Goal: Information Seeking & Learning: Learn about a topic

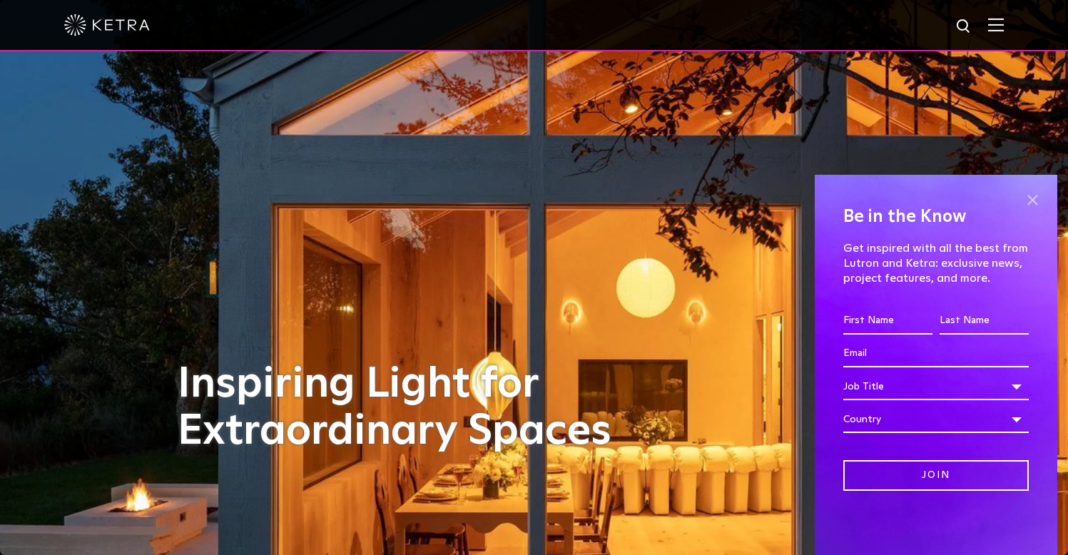
click at [1027, 198] on span at bounding box center [1032, 199] width 21 height 21
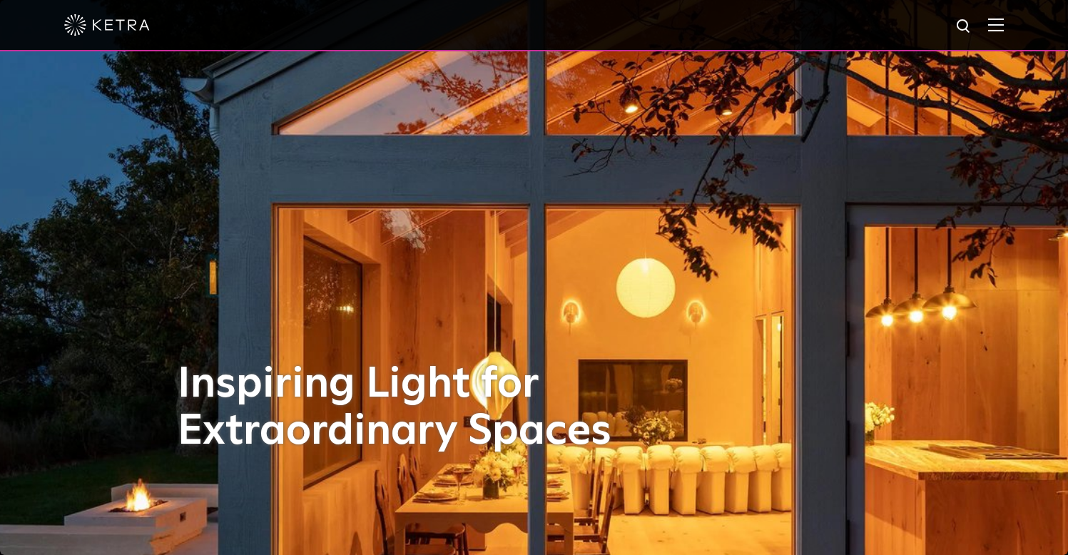
click at [1004, 20] on img at bounding box center [996, 25] width 16 height 14
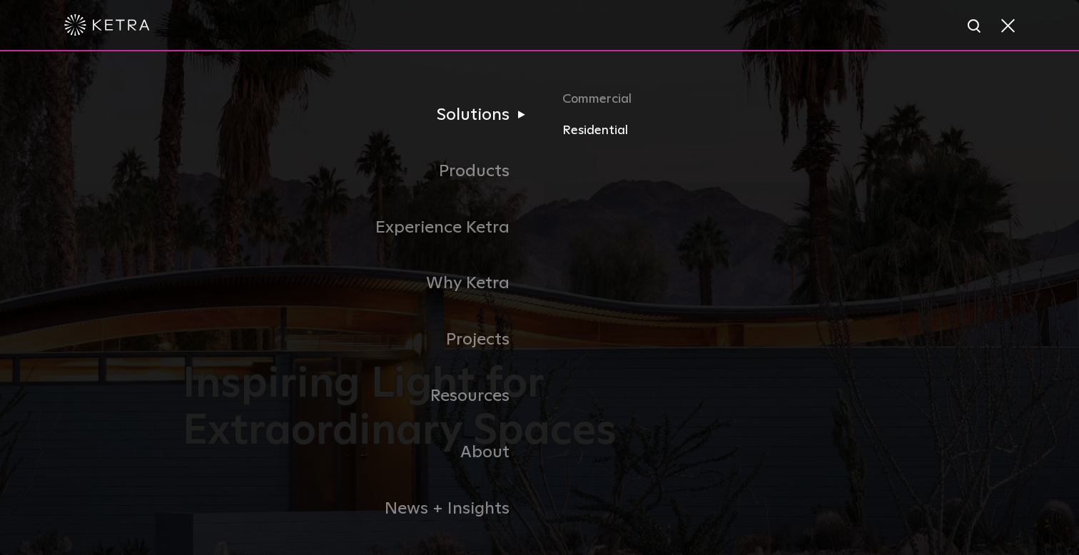
click at [596, 132] on link "Residential" at bounding box center [729, 131] width 334 height 21
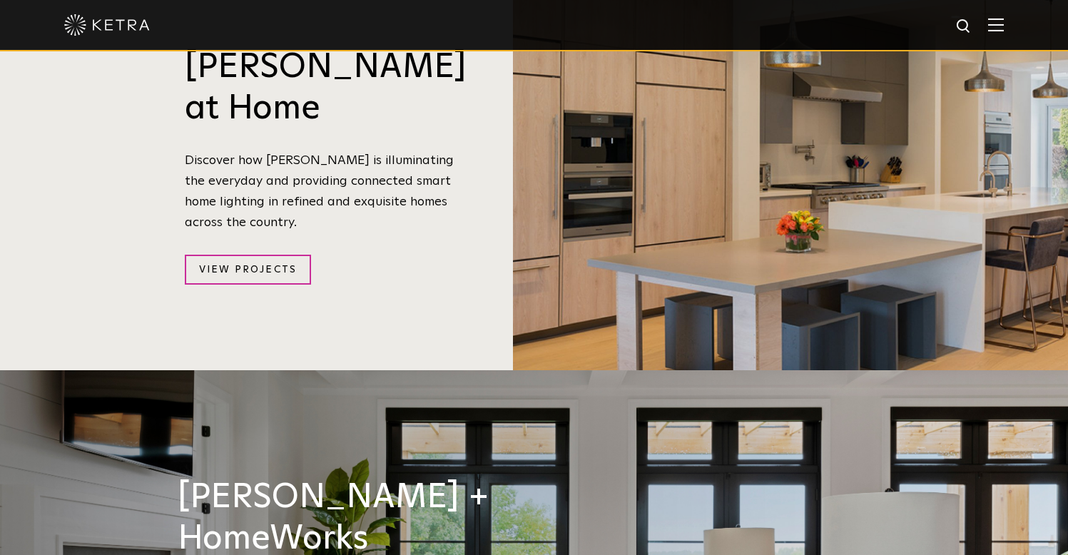
scroll to position [1510, 0]
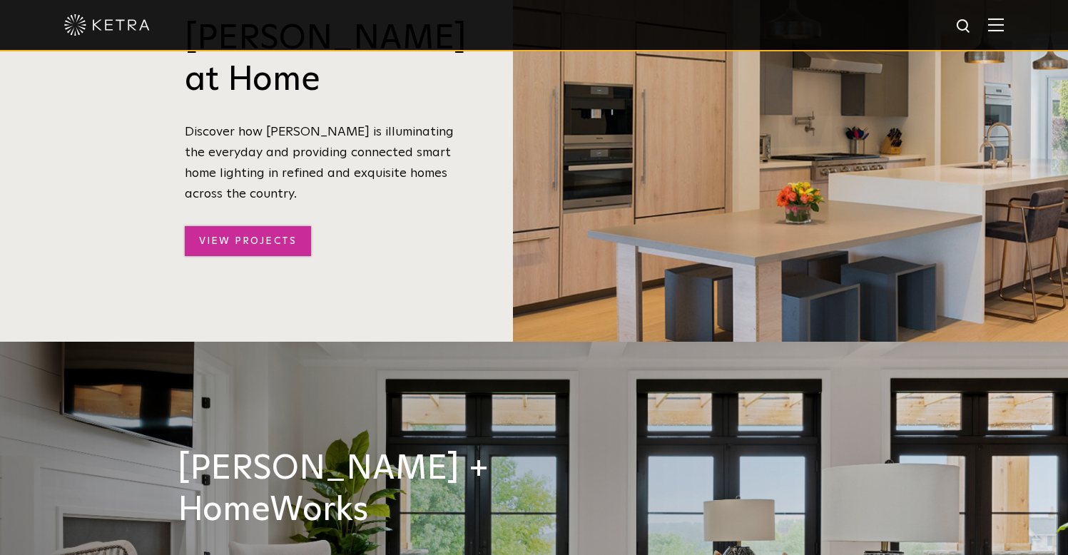
click at [289, 226] on link "View Projects" at bounding box center [248, 241] width 126 height 31
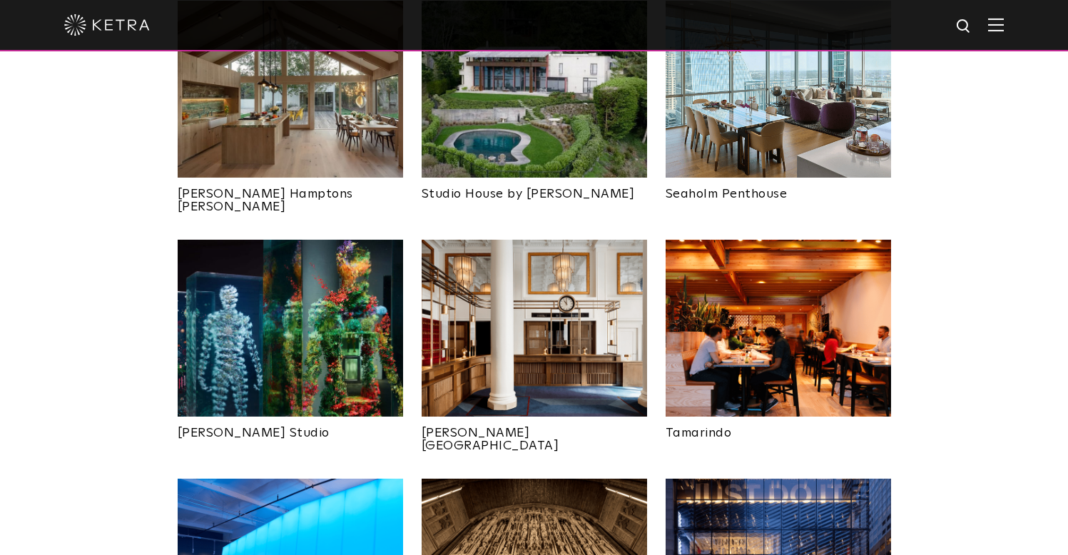
scroll to position [922, 0]
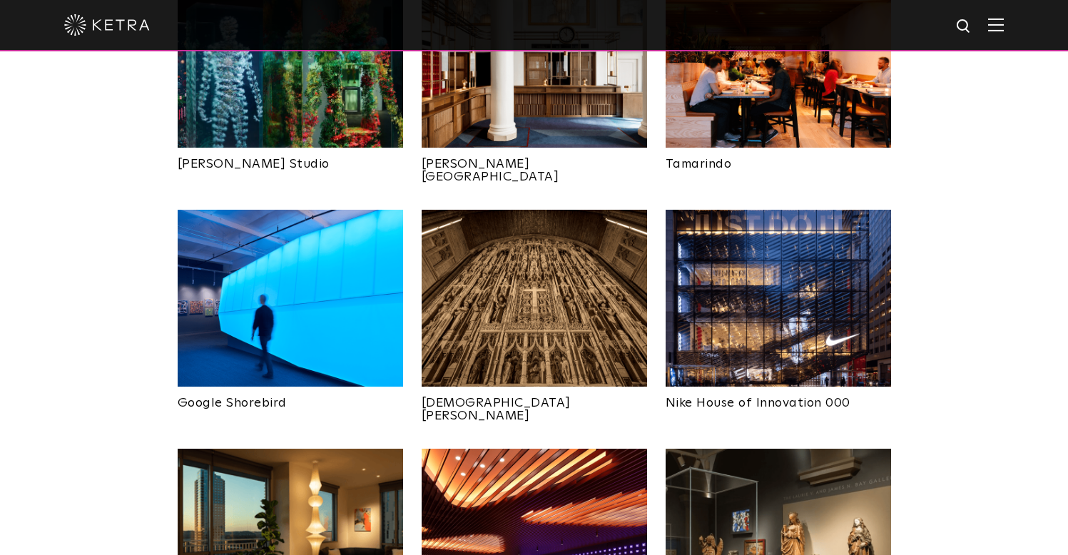
click at [809, 260] on img at bounding box center [778, 298] width 225 height 177
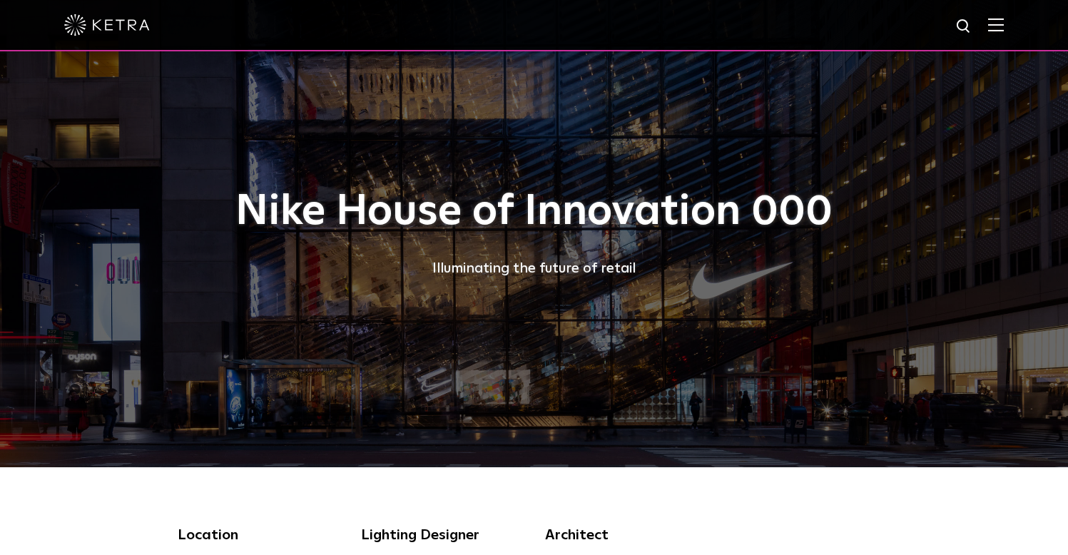
click at [1004, 26] on img at bounding box center [996, 25] width 16 height 14
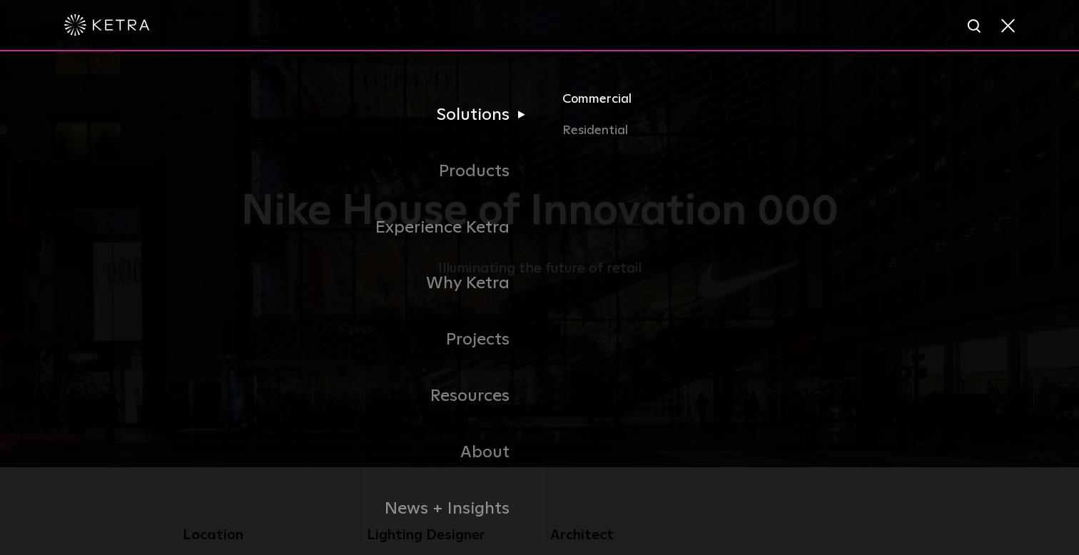
click at [571, 99] on link "Commercial" at bounding box center [729, 104] width 334 height 31
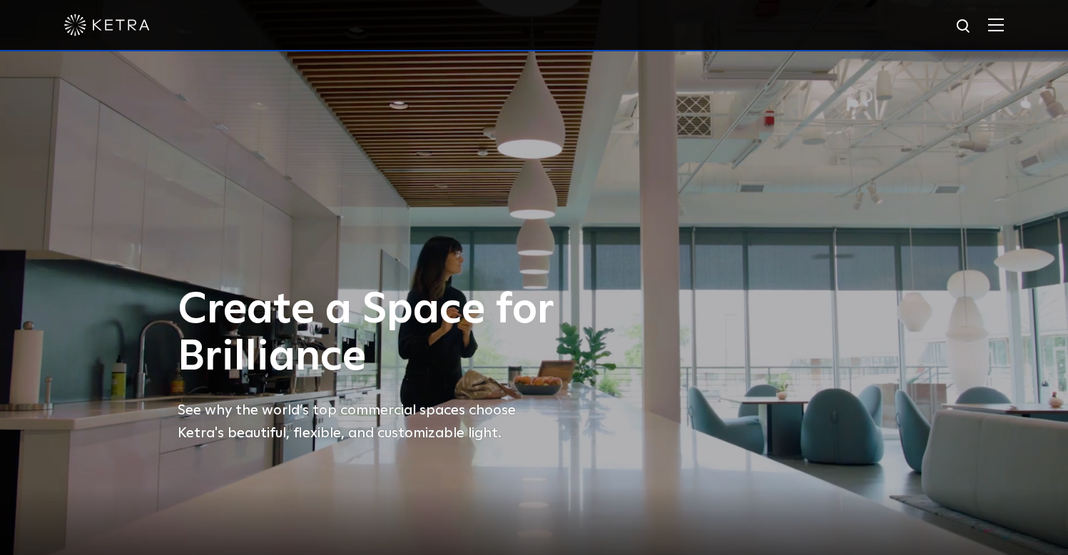
click at [1004, 26] on img at bounding box center [996, 25] width 16 height 14
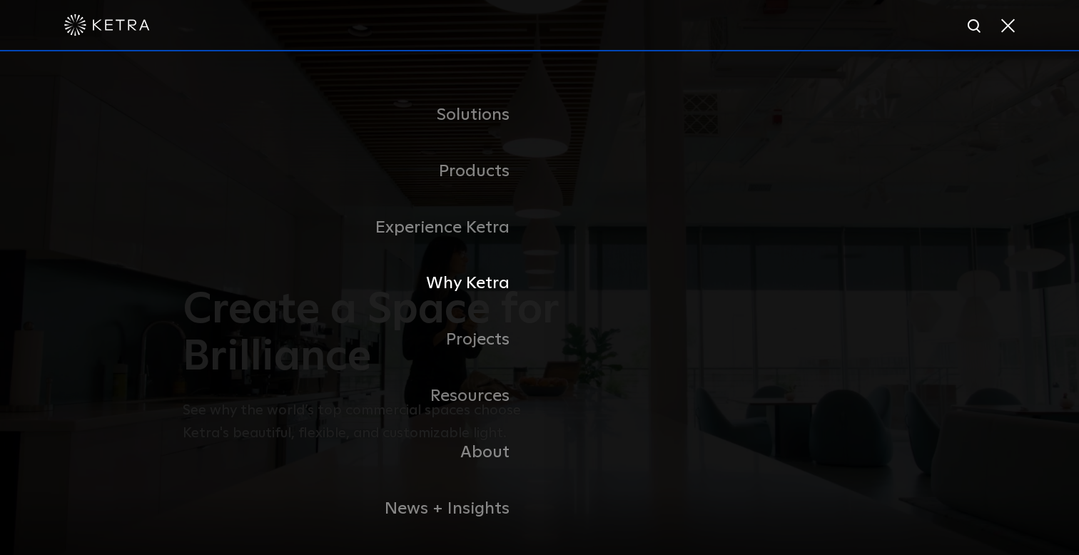
click at [499, 287] on link "Why Ketra" at bounding box center [361, 283] width 357 height 56
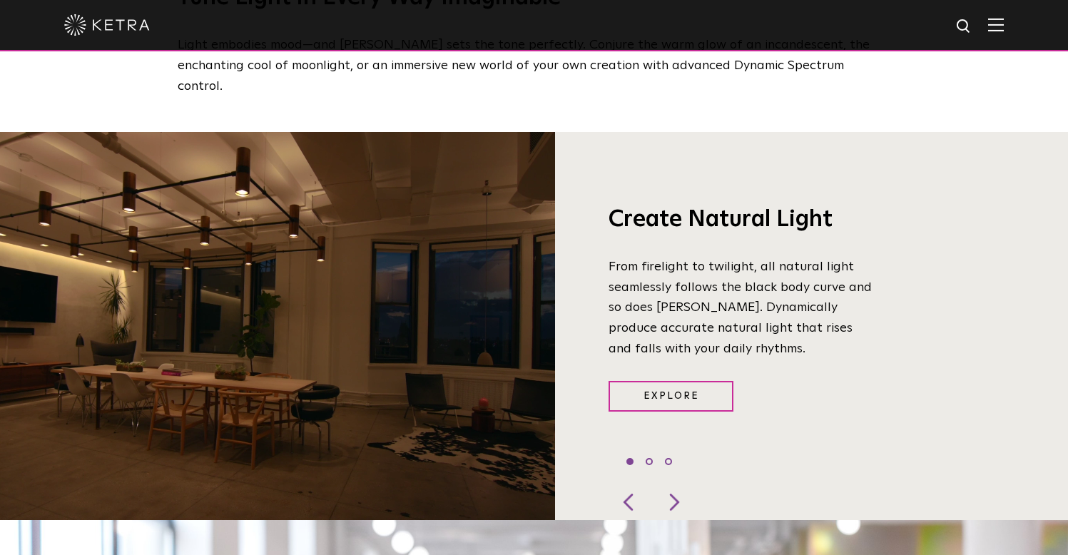
scroll to position [1010, 0]
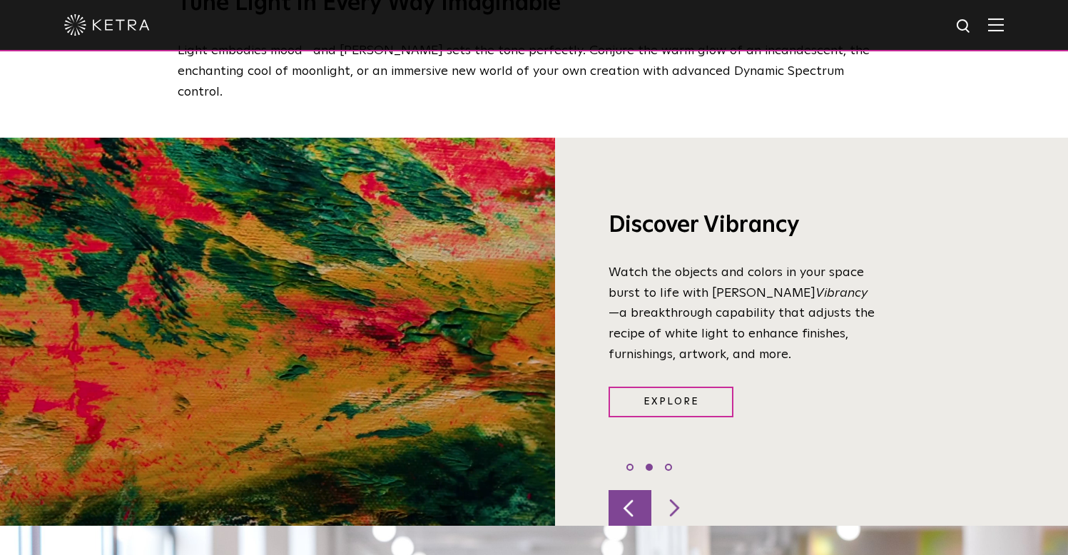
click at [634, 490] on div at bounding box center [630, 508] width 43 height 36
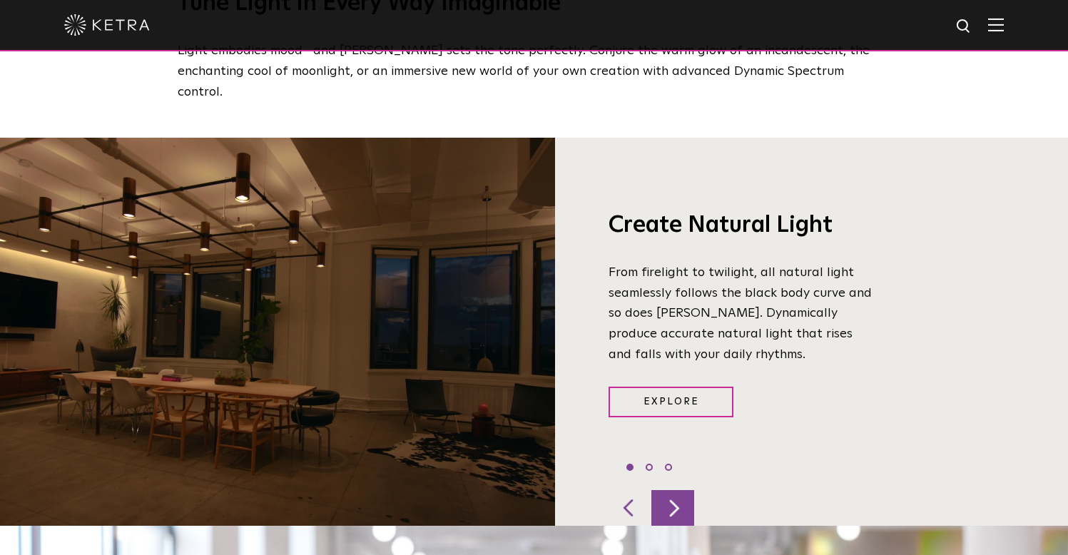
click at [684, 490] on div at bounding box center [672, 508] width 43 height 36
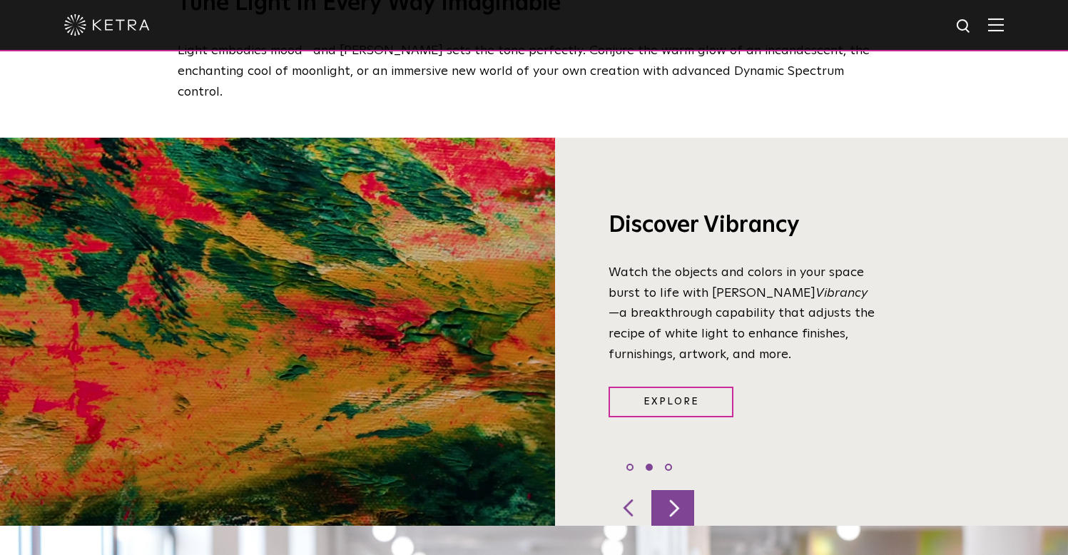
click at [683, 490] on div at bounding box center [672, 508] width 43 height 36
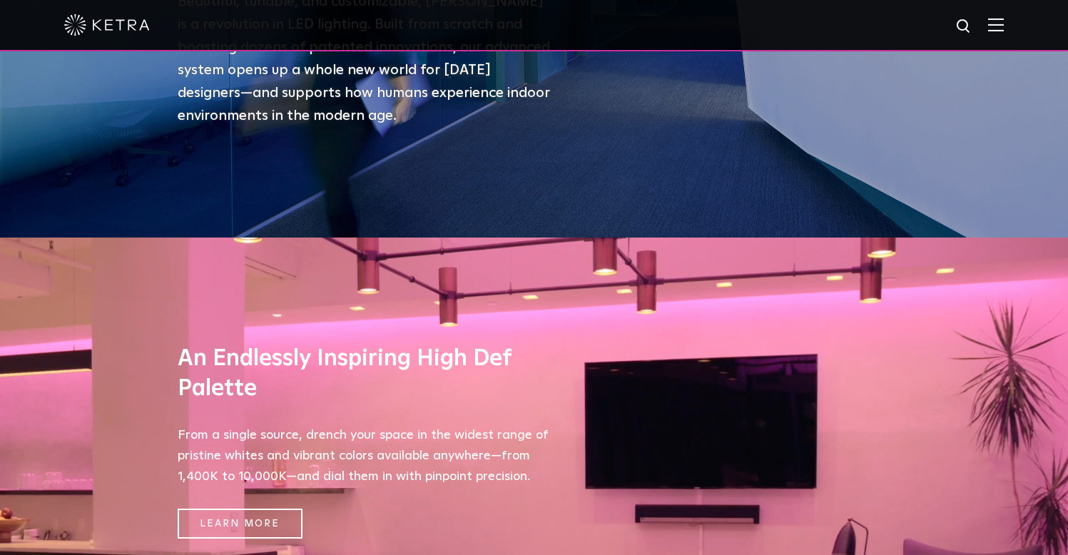
scroll to position [301, 0]
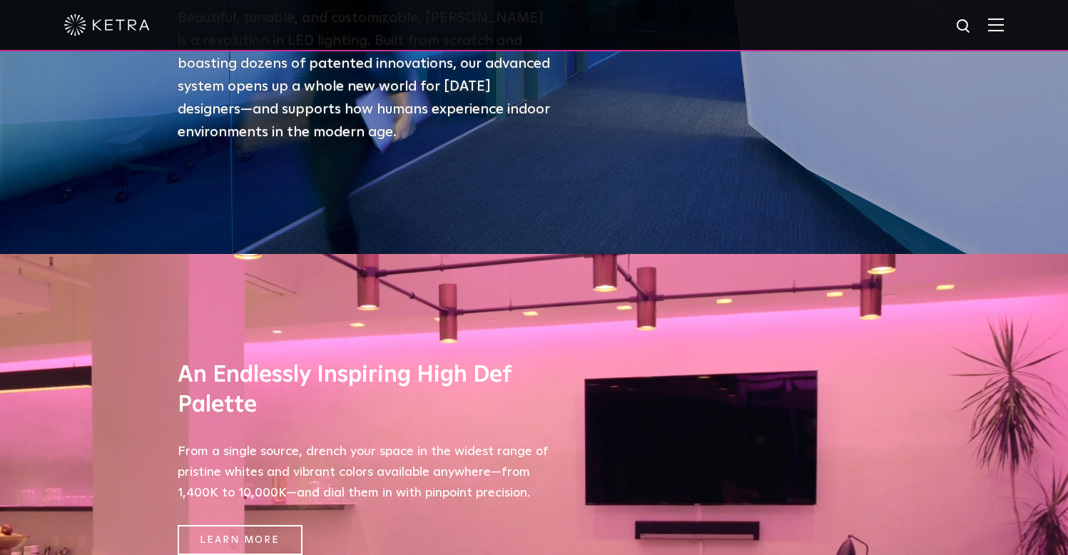
click at [1004, 26] on img at bounding box center [996, 25] width 16 height 14
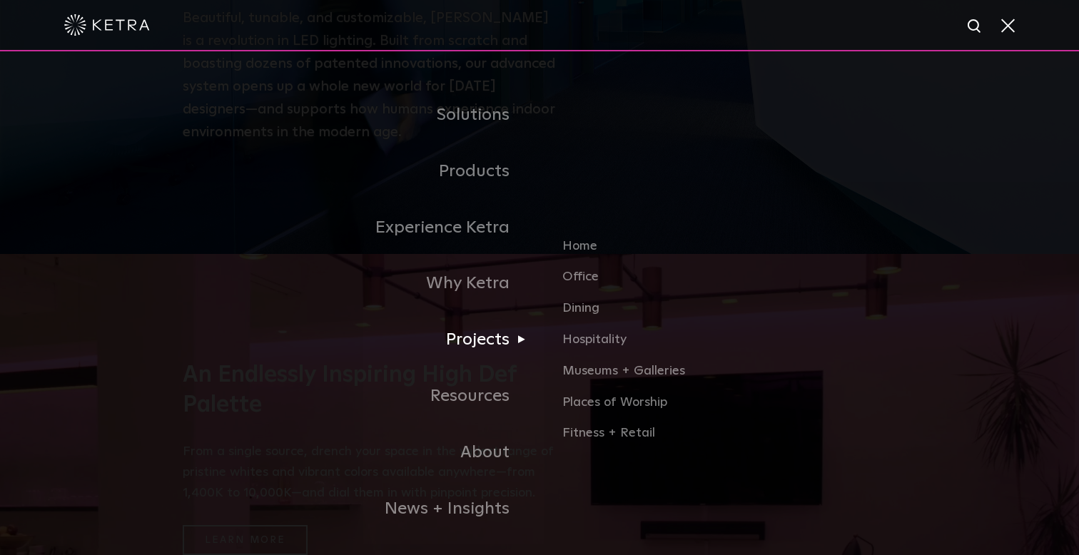
click at [485, 342] on link "Projects" at bounding box center [361, 340] width 357 height 56
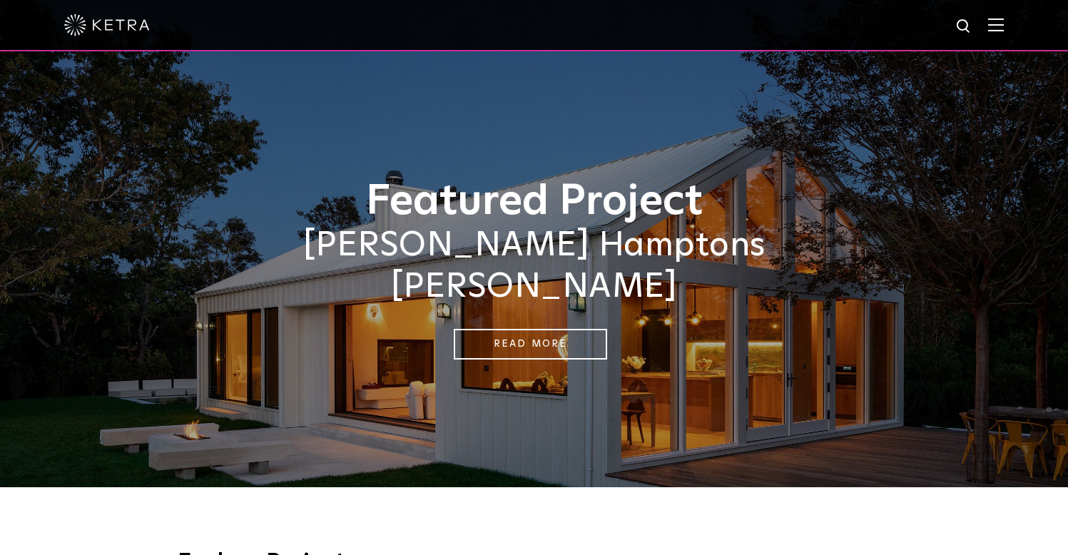
click at [1004, 25] on img at bounding box center [996, 25] width 16 height 14
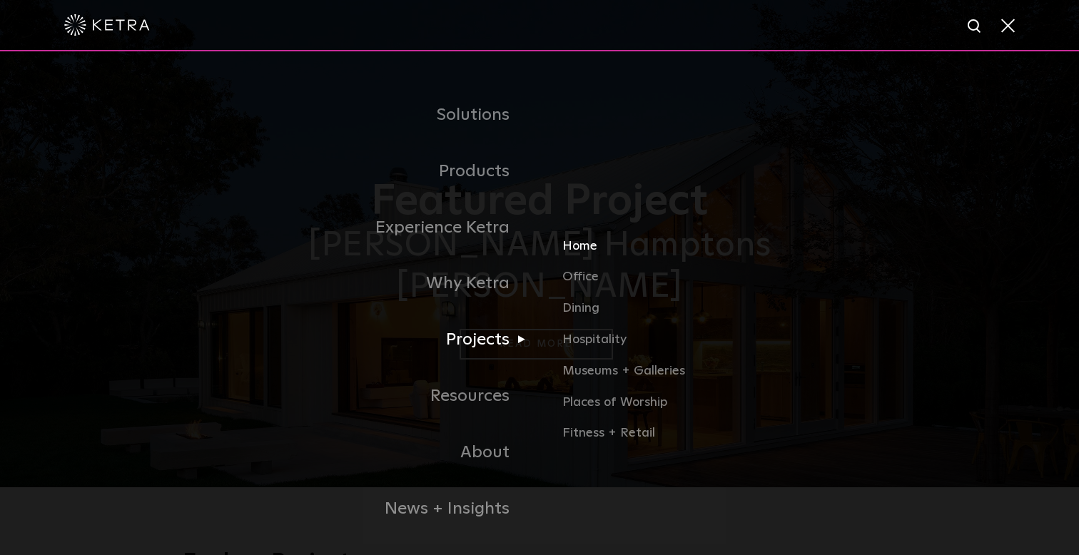
click at [582, 254] on link "Home" at bounding box center [729, 251] width 334 height 31
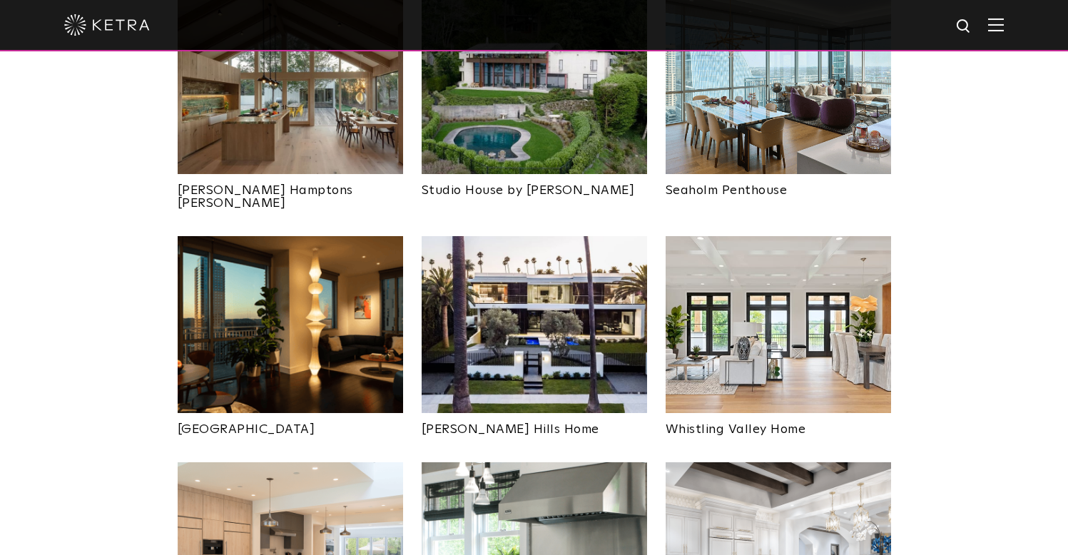
scroll to position [670, 0]
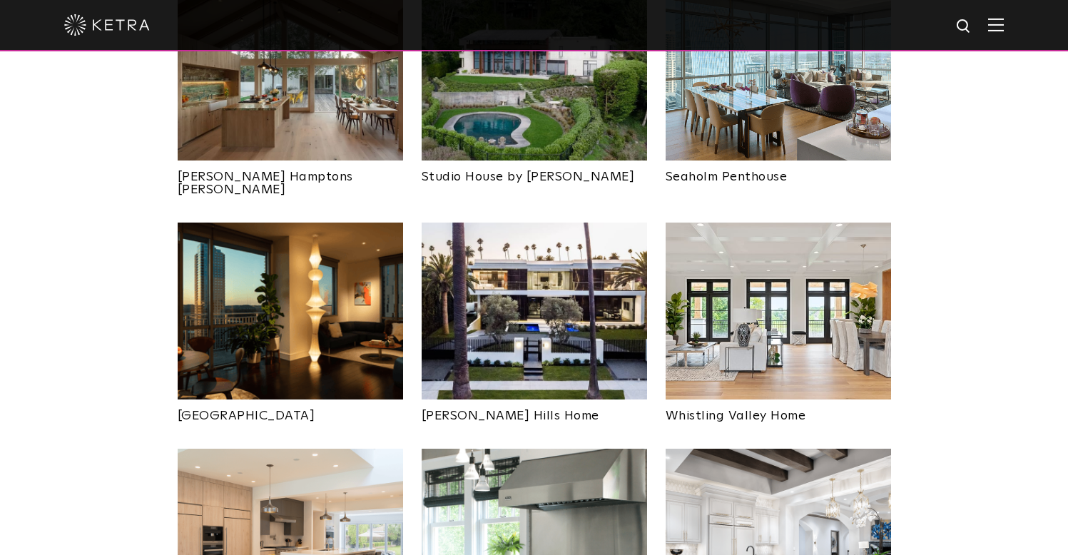
click at [238, 326] on img at bounding box center [290, 311] width 225 height 177
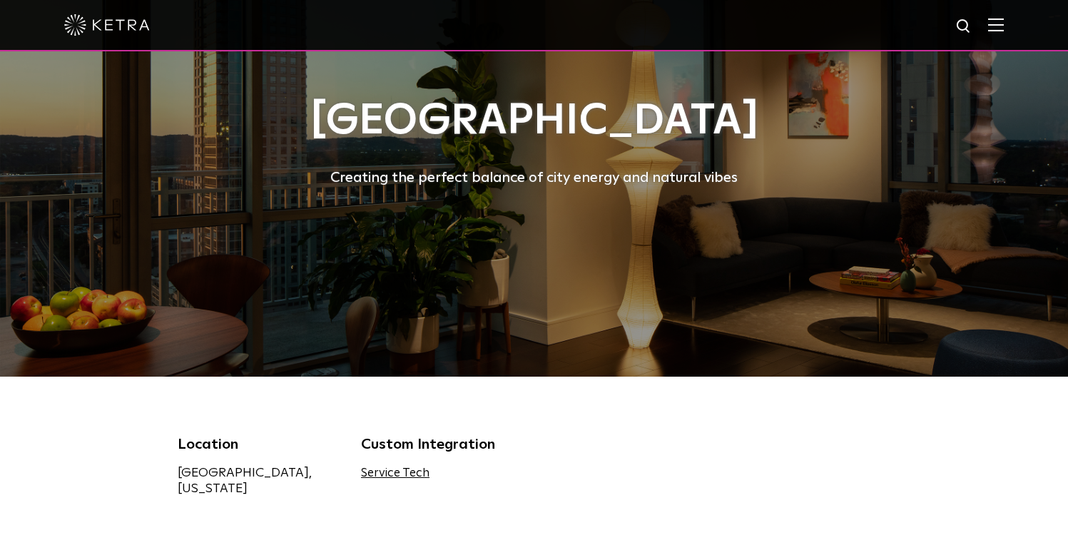
scroll to position [442, 0]
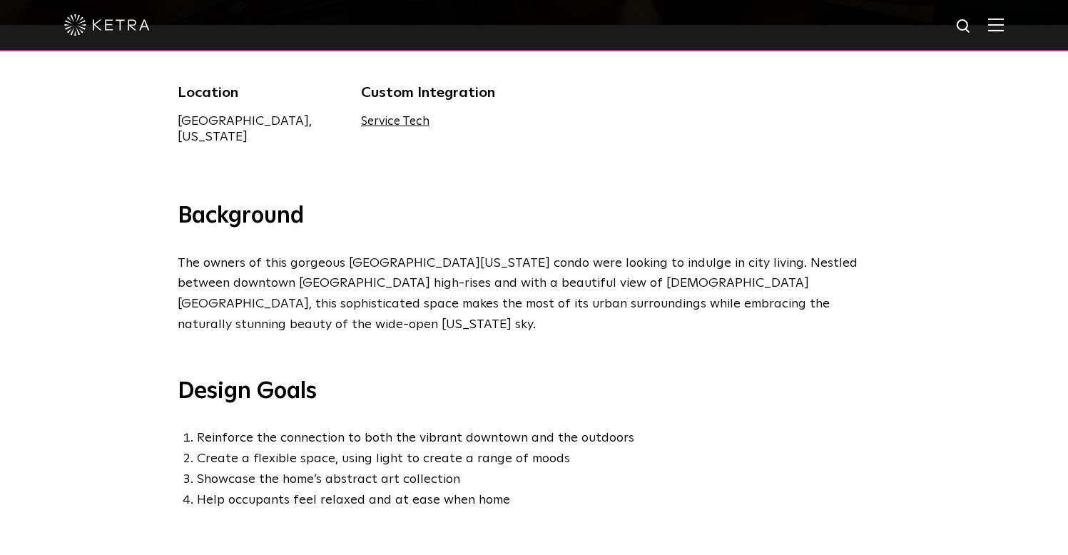
click at [391, 127] on div "Service Tech" at bounding box center [442, 121] width 163 height 16
click at [391, 121] on link "Service Tech" at bounding box center [395, 122] width 68 height 12
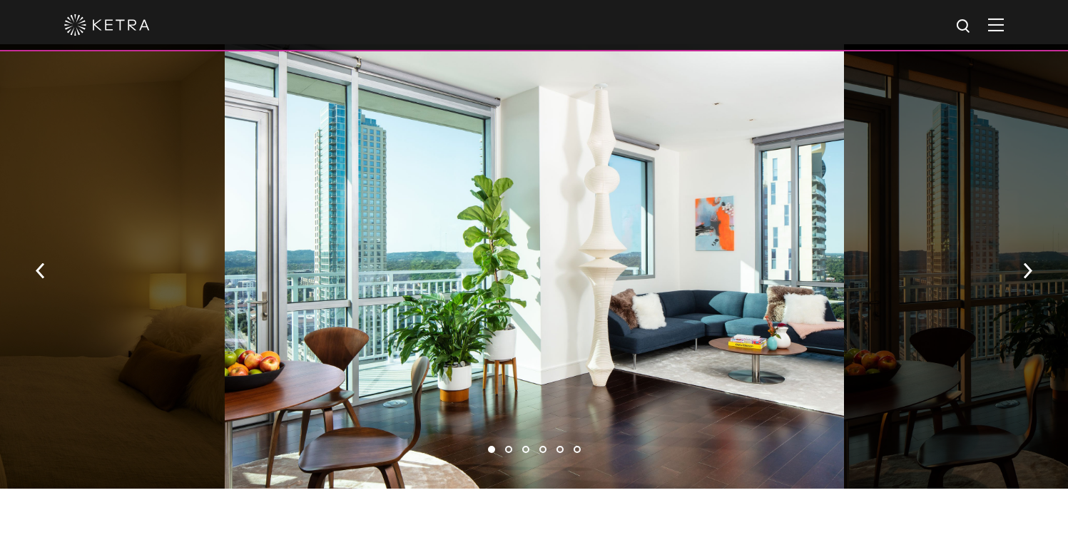
scroll to position [895, 0]
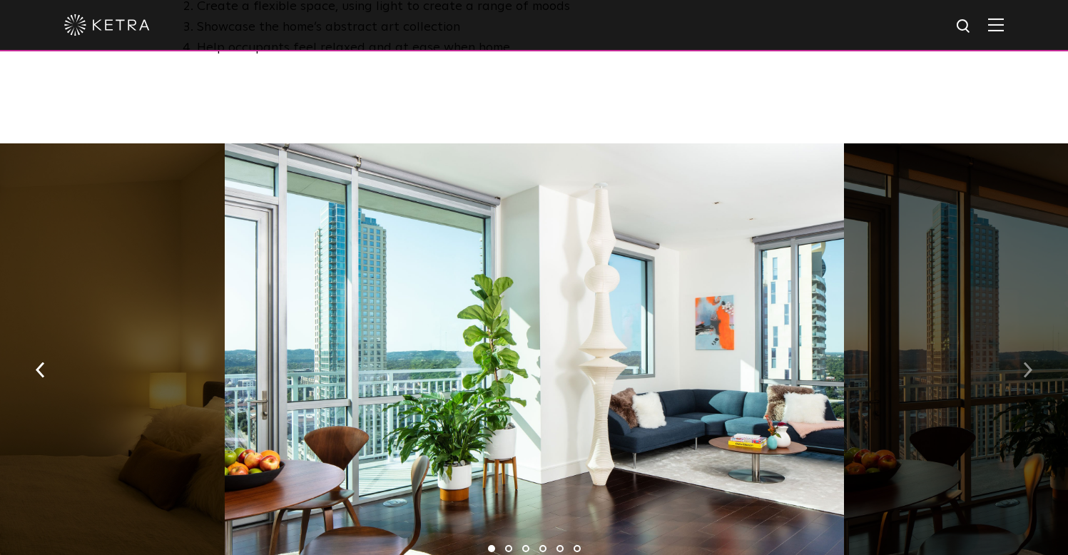
click at [1039, 345] on button "button" at bounding box center [1027, 369] width 31 height 49
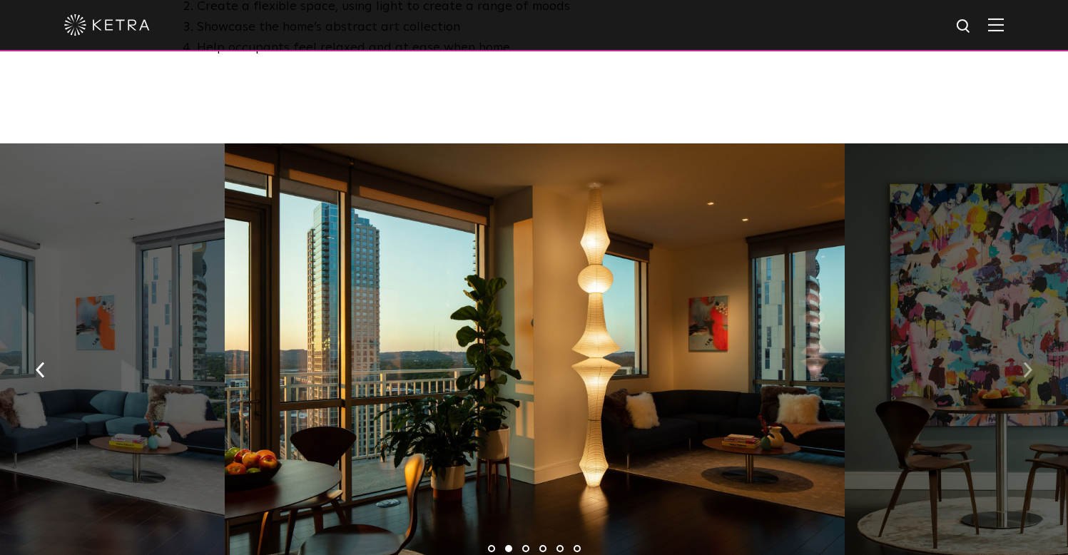
click at [1039, 345] on button "button" at bounding box center [1027, 369] width 31 height 49
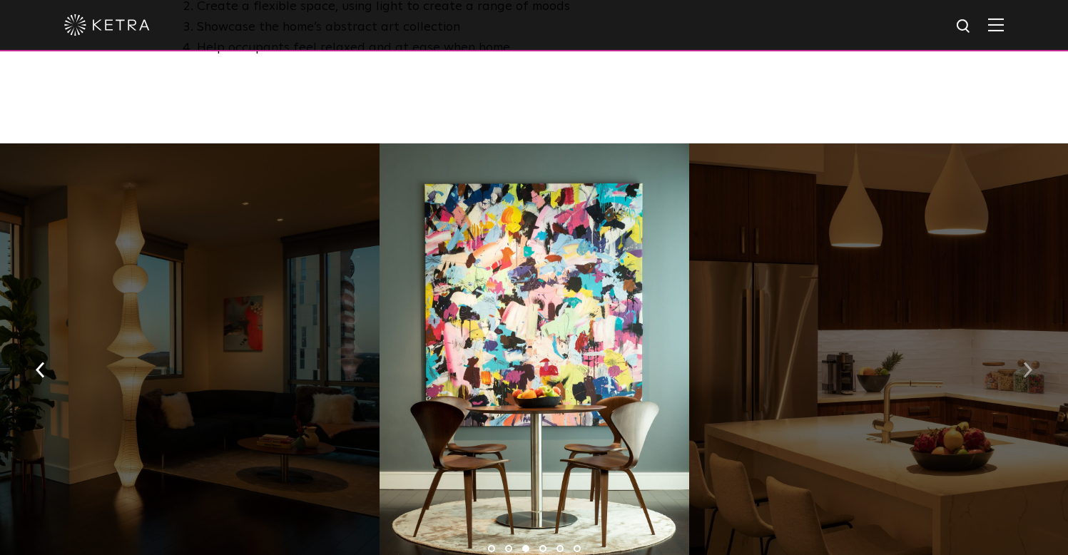
click at [1039, 345] on button "button" at bounding box center [1027, 369] width 31 height 49
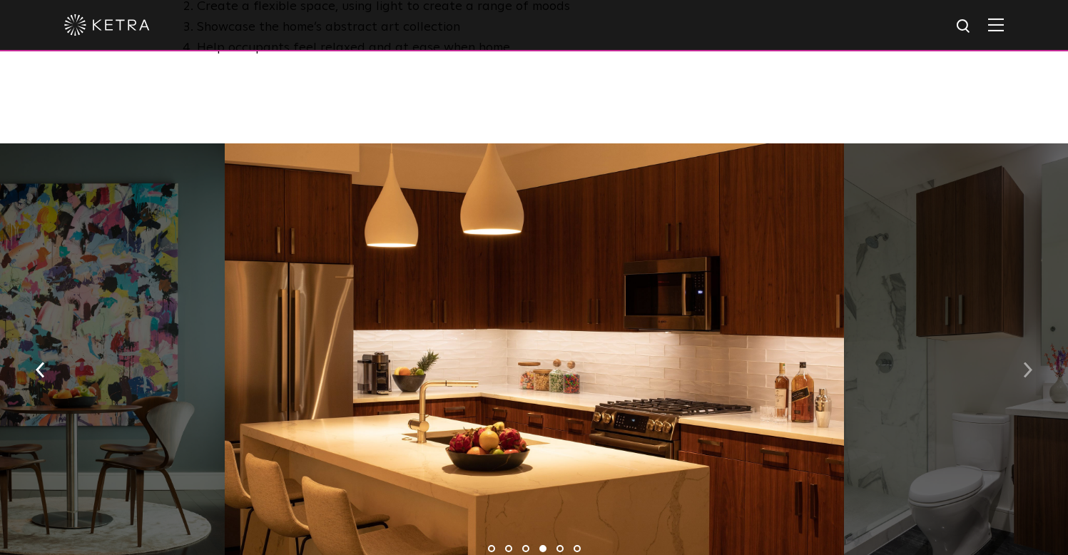
click at [1039, 345] on button "button" at bounding box center [1027, 369] width 31 height 49
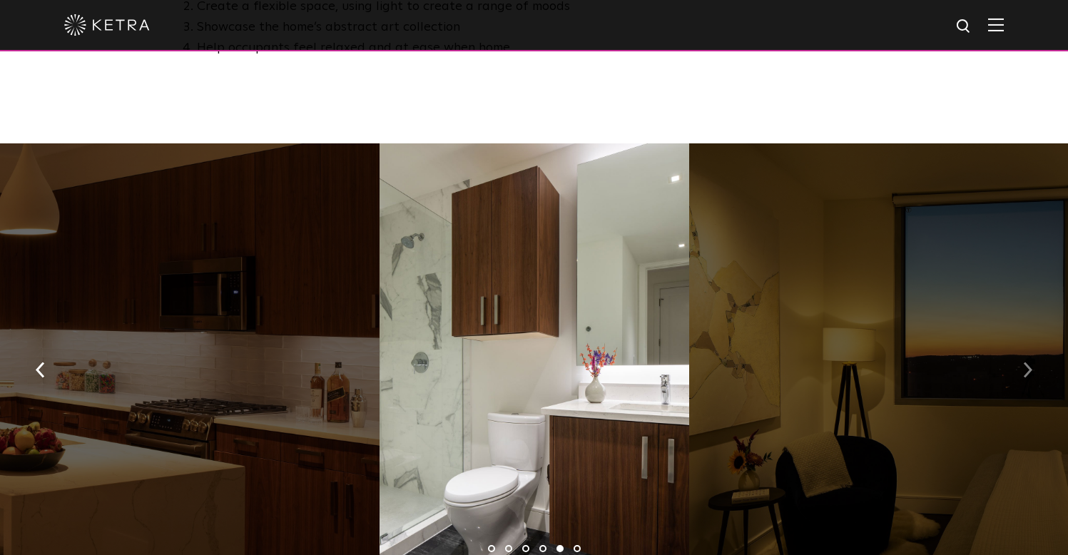
click at [1039, 345] on button "button" at bounding box center [1027, 369] width 31 height 49
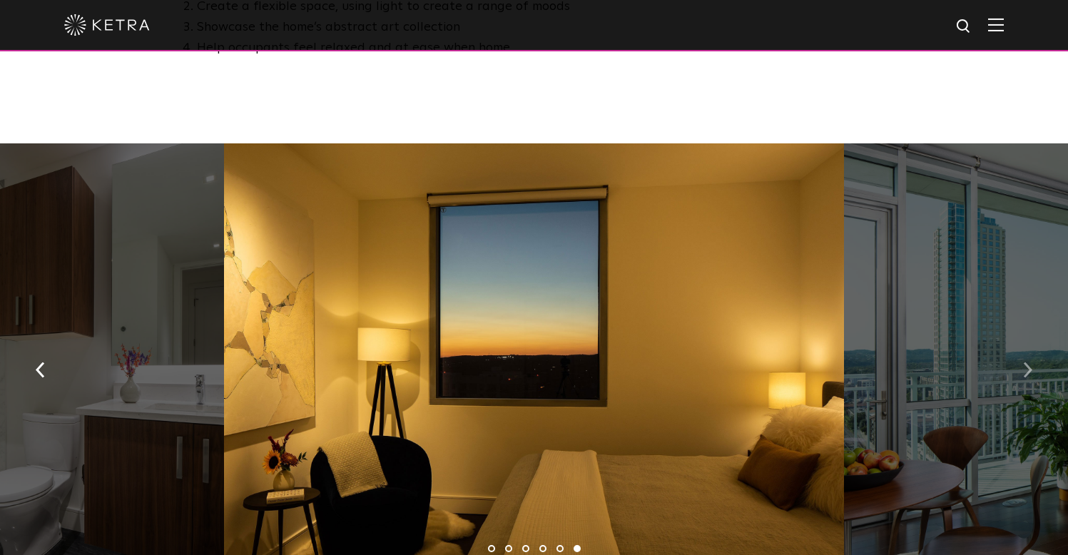
click at [1039, 345] on button "button" at bounding box center [1027, 369] width 31 height 49
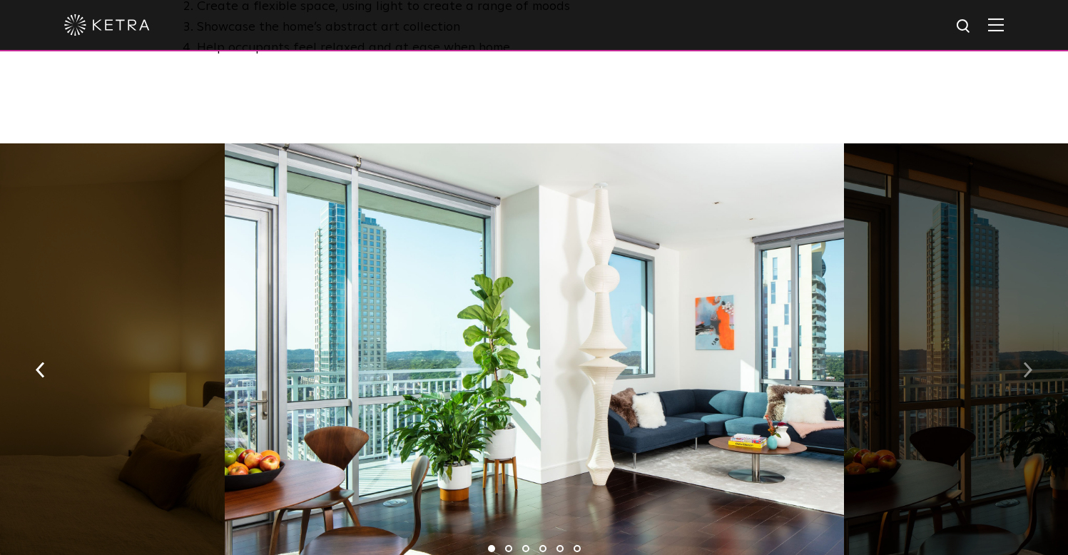
click at [1039, 345] on button "button" at bounding box center [1027, 369] width 31 height 49
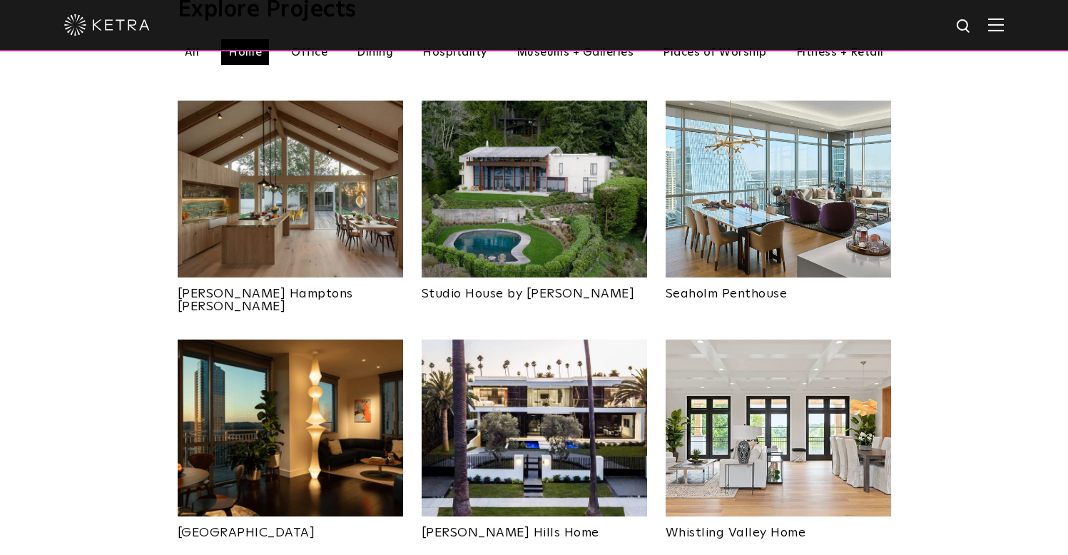
scroll to position [551, 0]
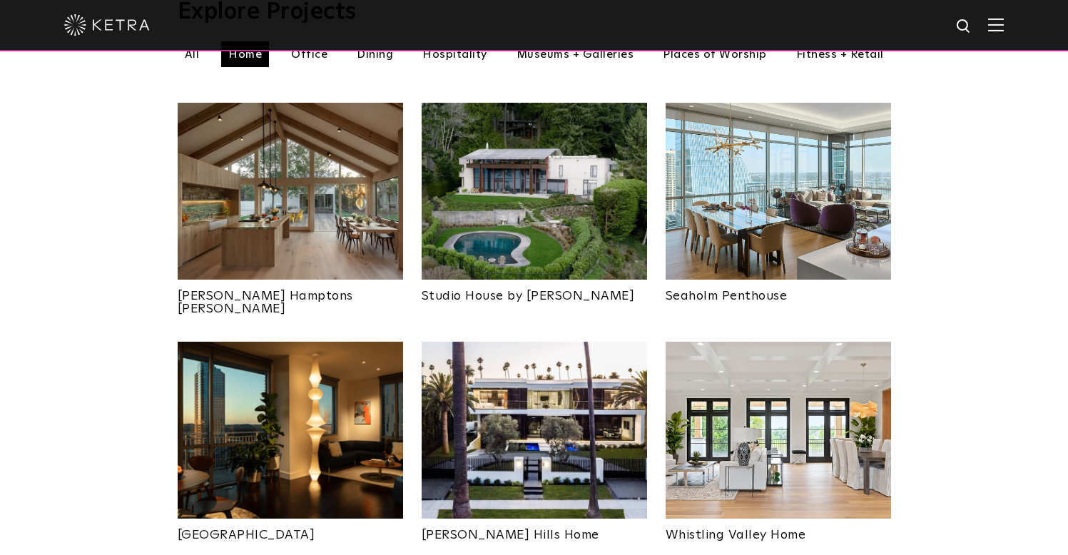
click at [588, 395] on img at bounding box center [534, 430] width 225 height 177
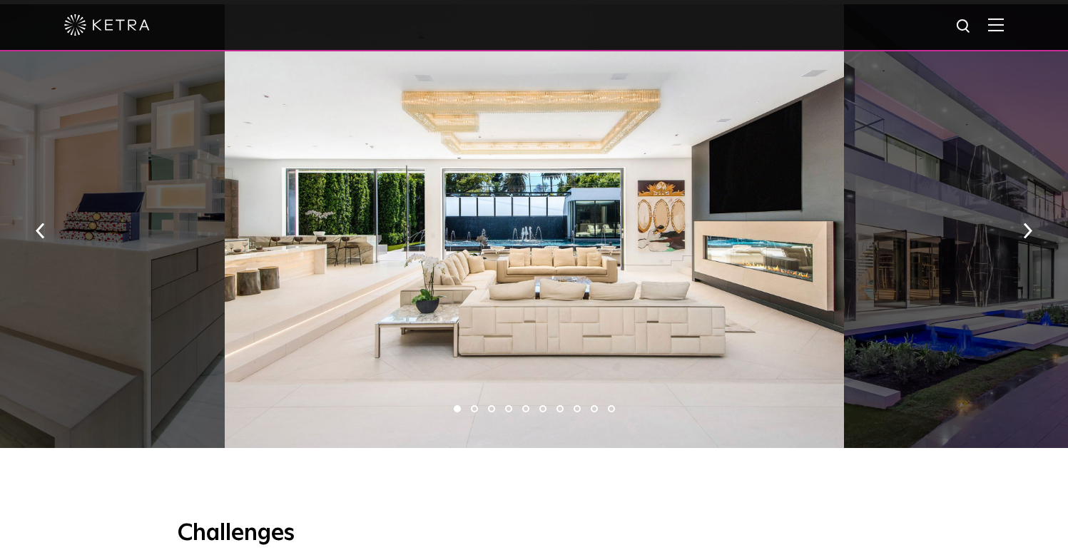
scroll to position [972, 0]
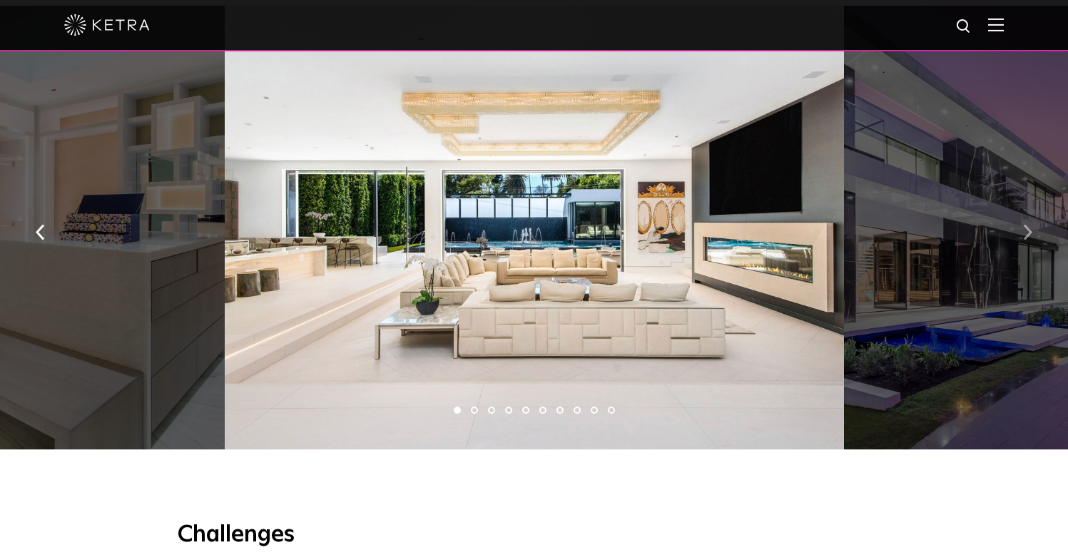
click at [1027, 231] on img "button" at bounding box center [1027, 232] width 9 height 16
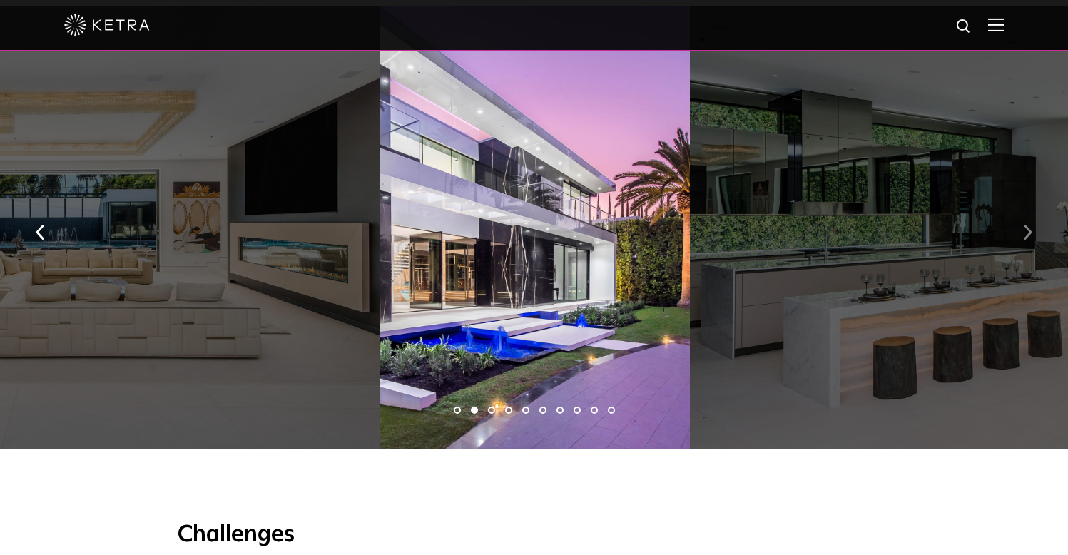
click at [1029, 233] on img "button" at bounding box center [1027, 232] width 9 height 16
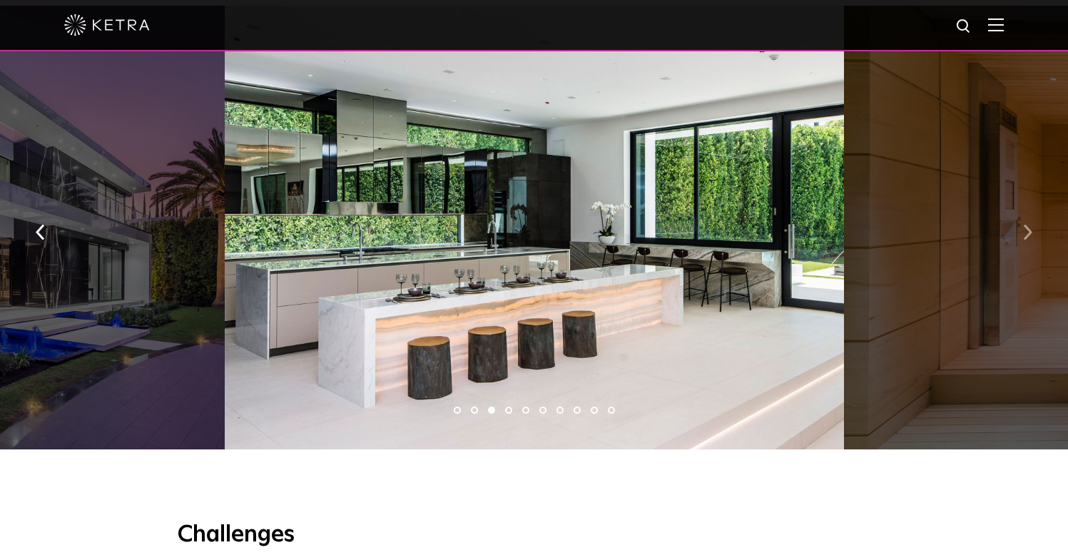
click at [1029, 233] on img "button" at bounding box center [1027, 232] width 9 height 16
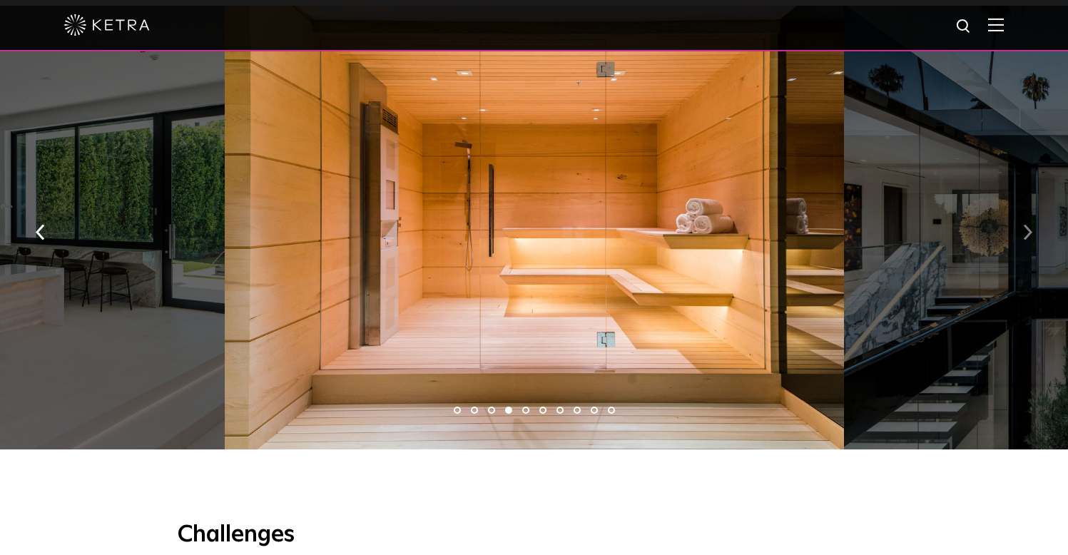
click at [1029, 233] on img "button" at bounding box center [1027, 232] width 9 height 16
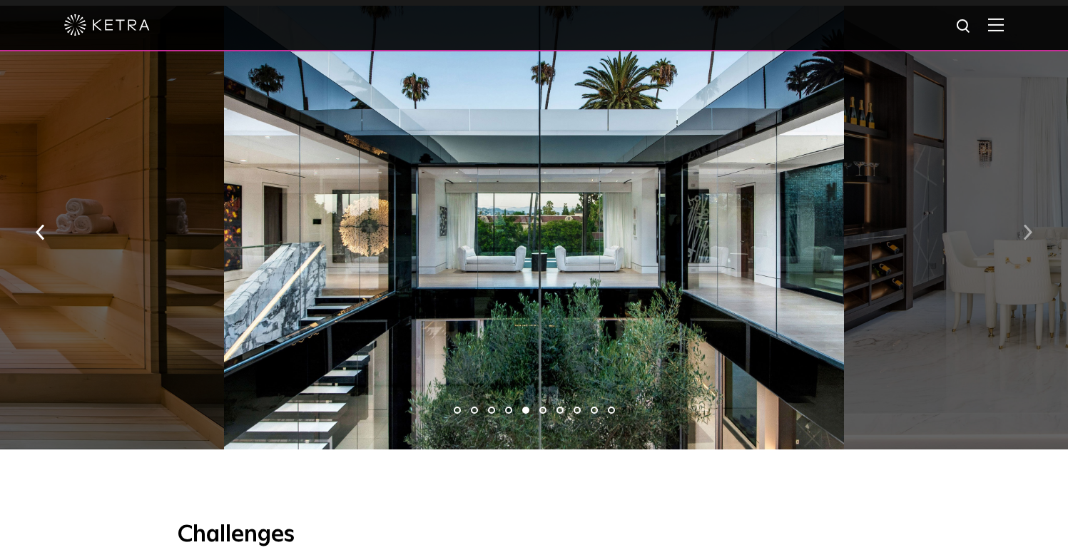
click at [1029, 233] on img "button" at bounding box center [1027, 232] width 9 height 16
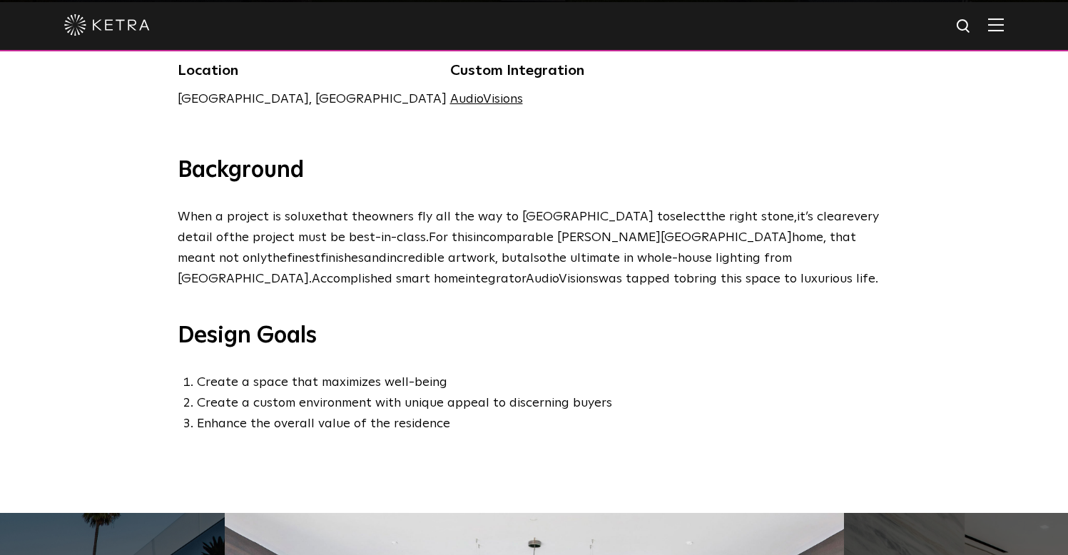
scroll to position [464, 0]
click at [450, 101] on link "AudioVisions" at bounding box center [486, 99] width 73 height 13
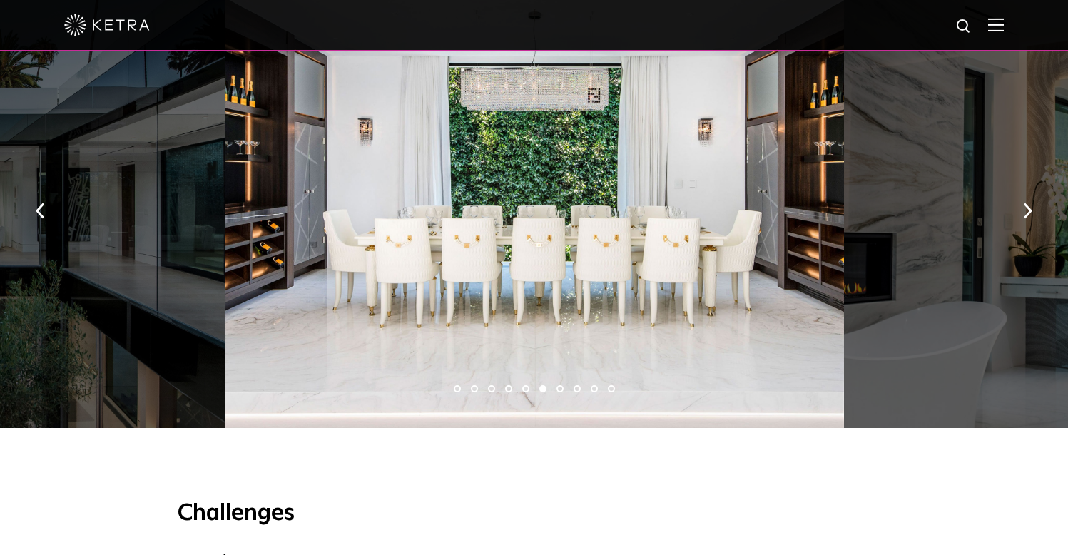
scroll to position [989, 0]
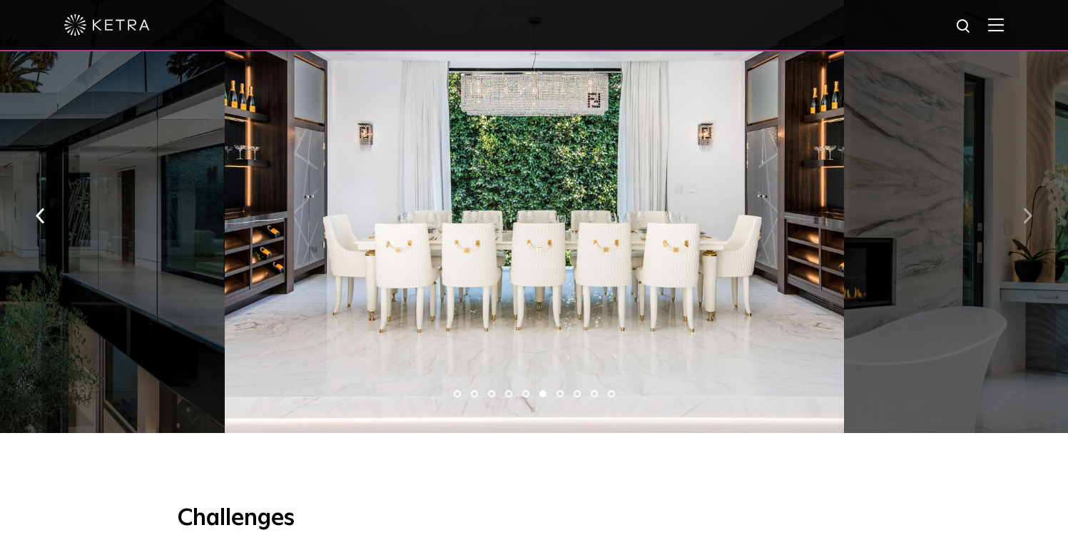
click at [1031, 222] on img "button" at bounding box center [1027, 216] width 9 height 16
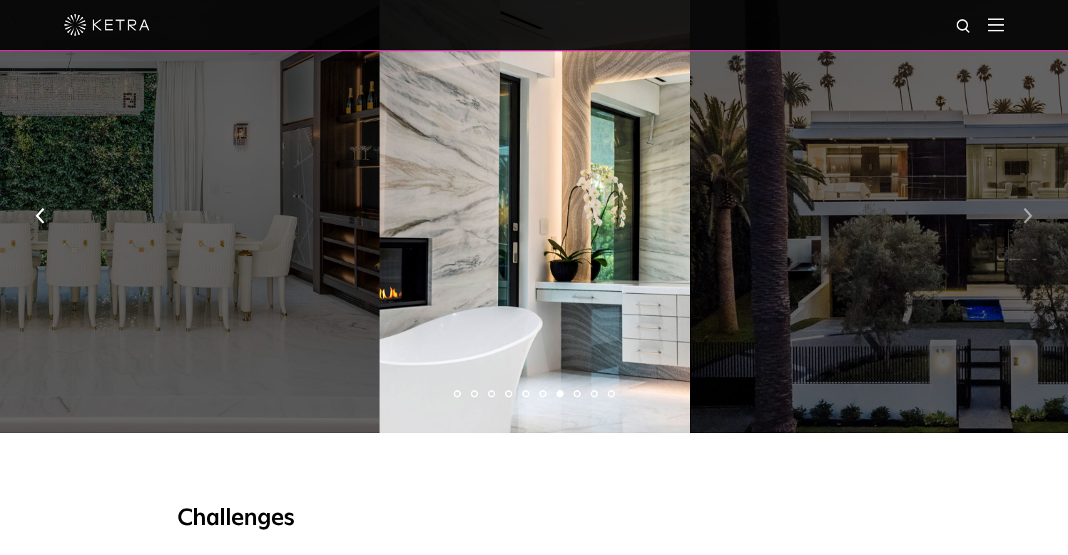
click at [1031, 222] on img "button" at bounding box center [1027, 216] width 9 height 16
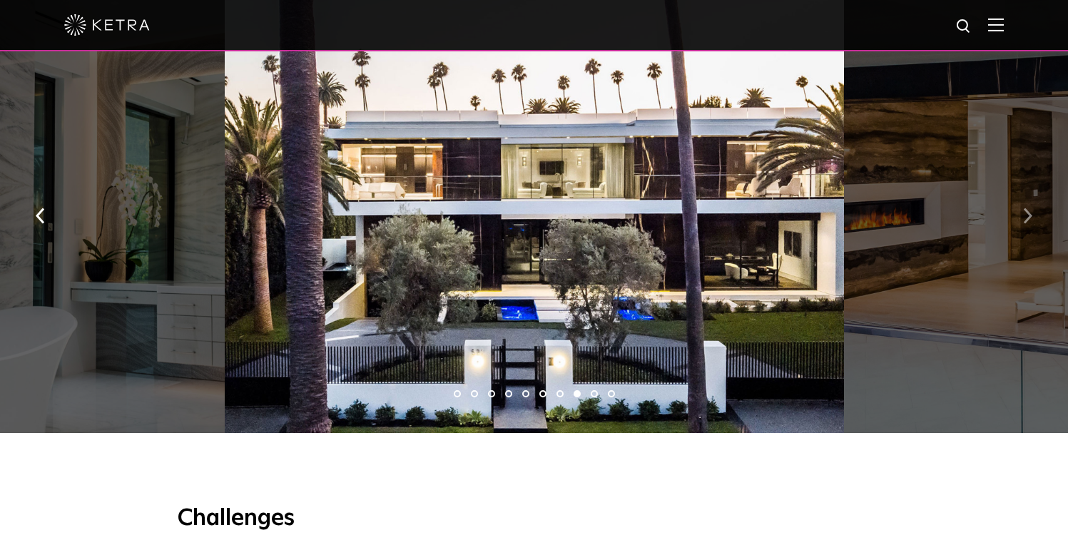
click at [1031, 222] on img "button" at bounding box center [1027, 216] width 9 height 16
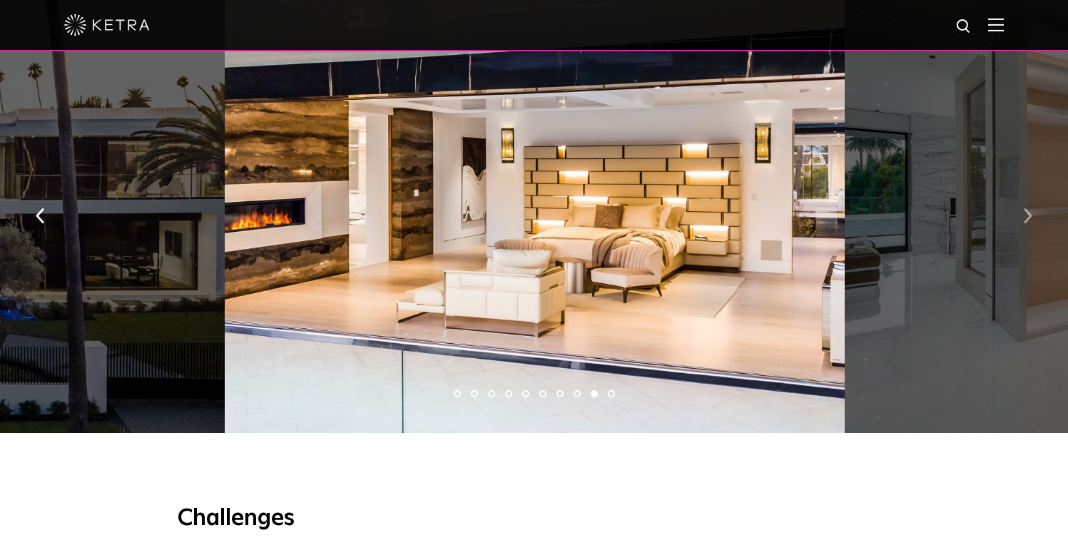
click at [1027, 220] on img "button" at bounding box center [1027, 216] width 9 height 16
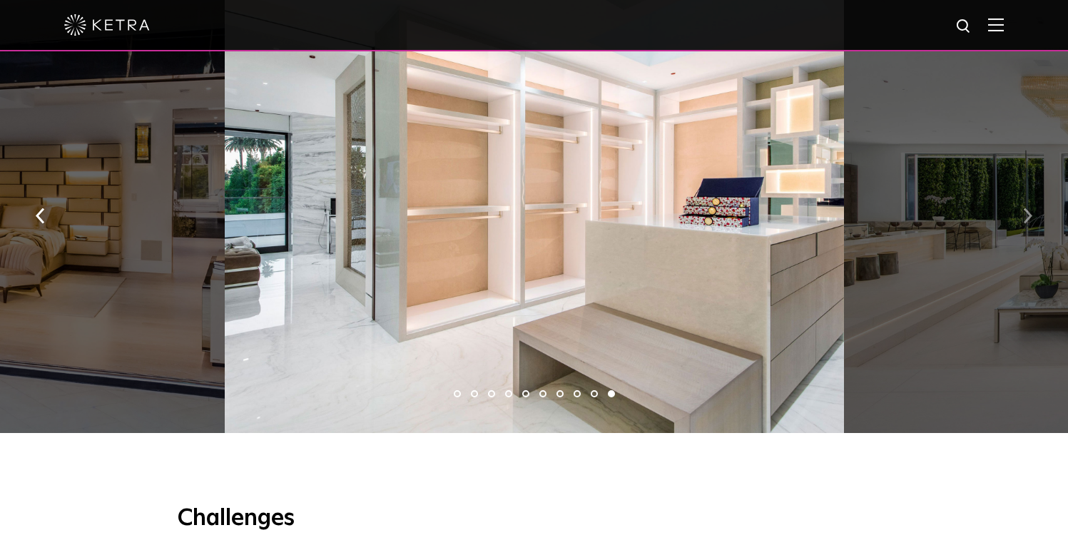
click at [1027, 220] on img "button" at bounding box center [1027, 216] width 9 height 16
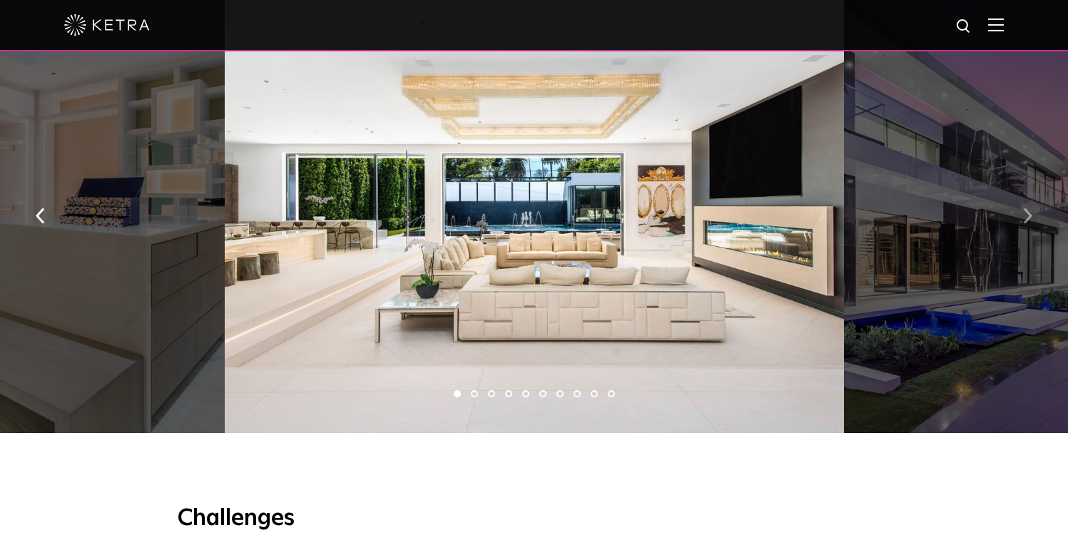
click at [1027, 220] on img "button" at bounding box center [1027, 216] width 9 height 16
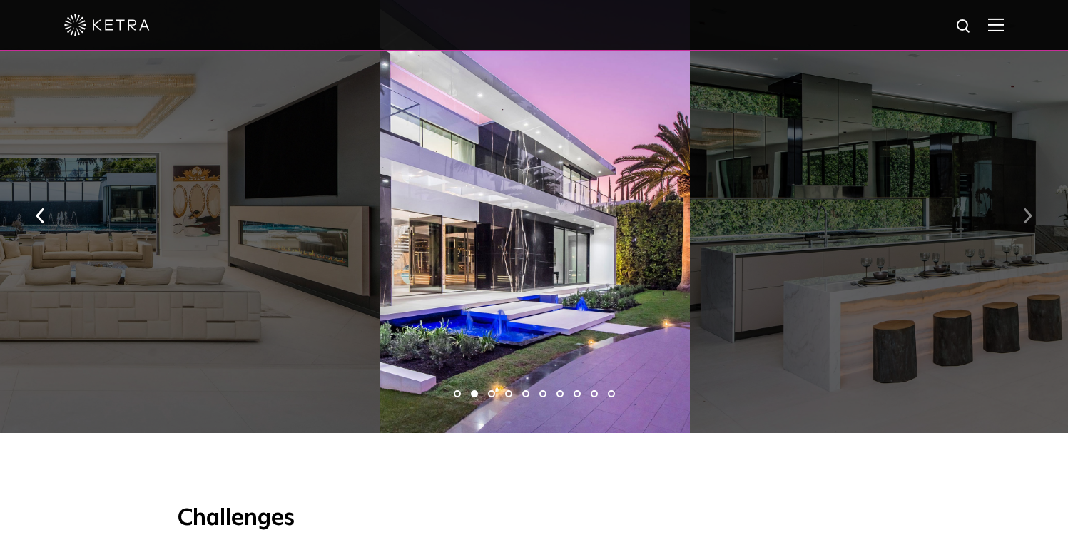
click at [1027, 220] on img "button" at bounding box center [1027, 216] width 9 height 16
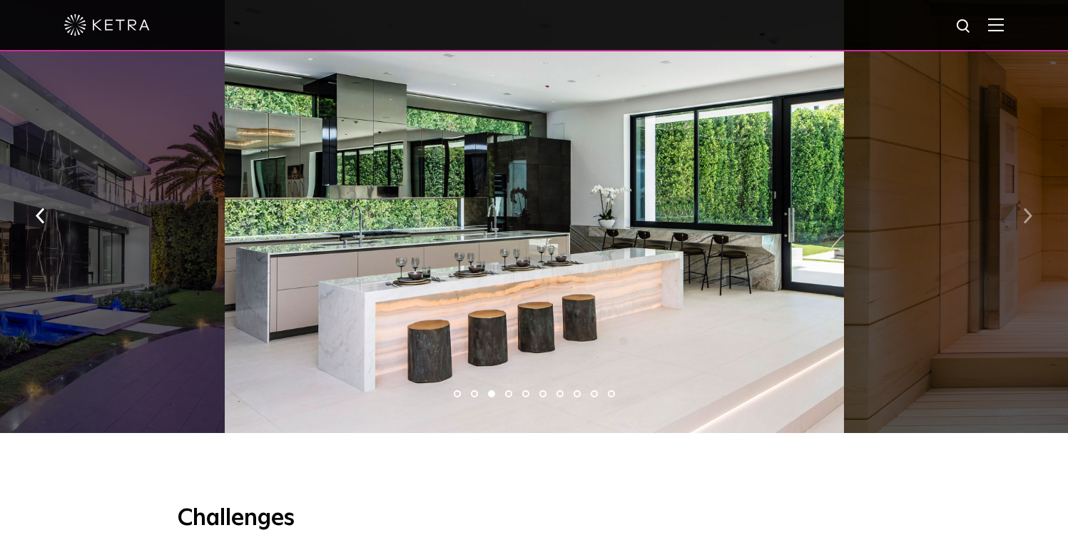
click at [1027, 220] on img "button" at bounding box center [1027, 216] width 9 height 16
click at [1026, 219] on img "button" at bounding box center [1027, 216] width 9 height 16
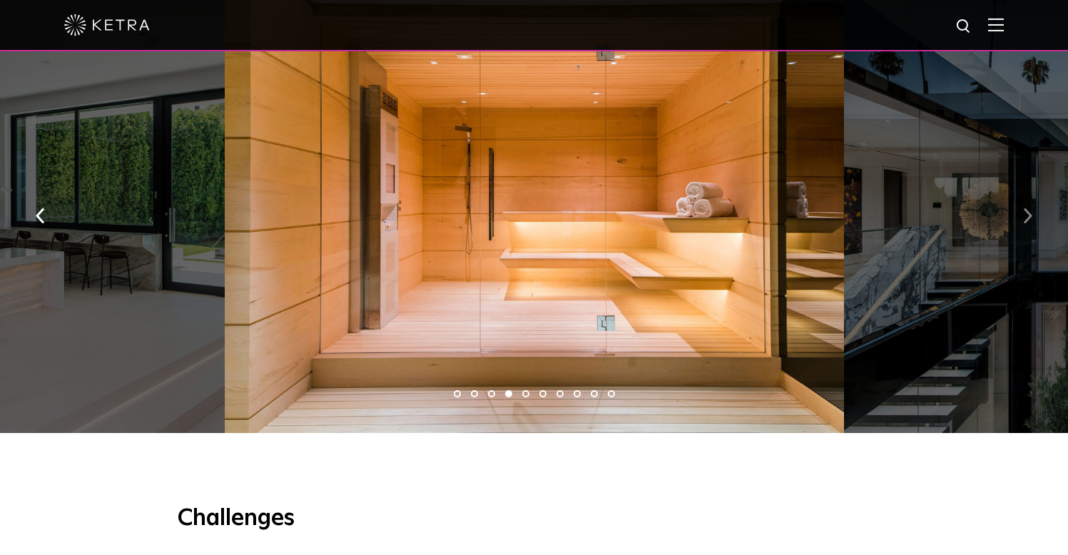
click at [1026, 219] on img "button" at bounding box center [1027, 216] width 9 height 16
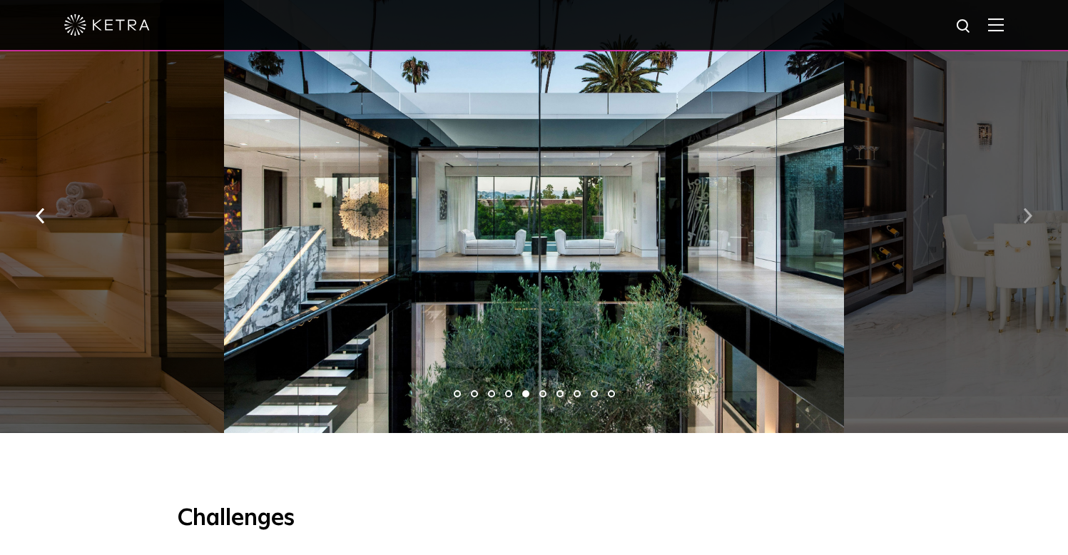
click at [1029, 214] on img "button" at bounding box center [1027, 216] width 9 height 16
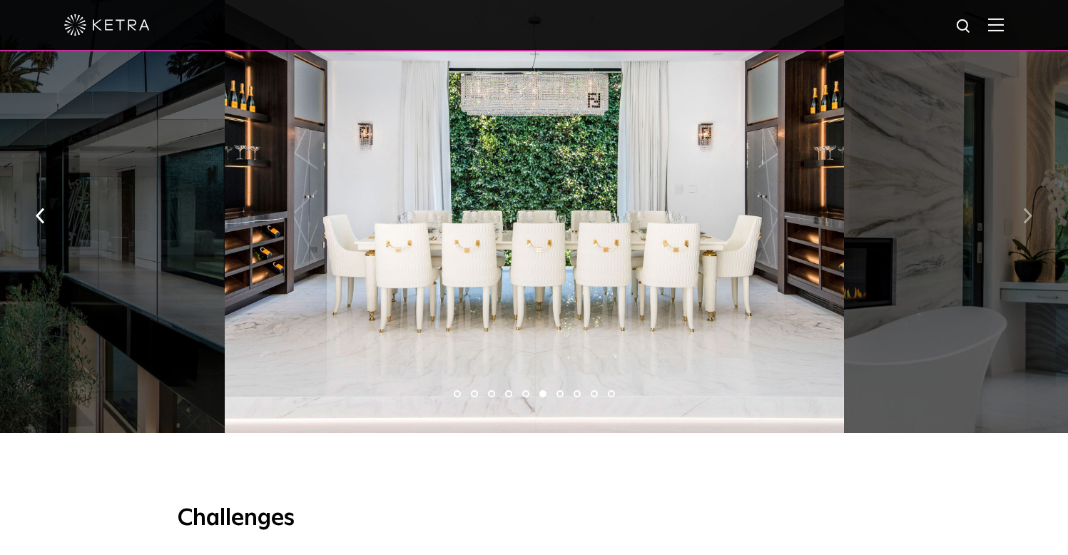
click at [1029, 214] on img "button" at bounding box center [1027, 216] width 9 height 16
